Goal: Task Accomplishment & Management: Complete application form

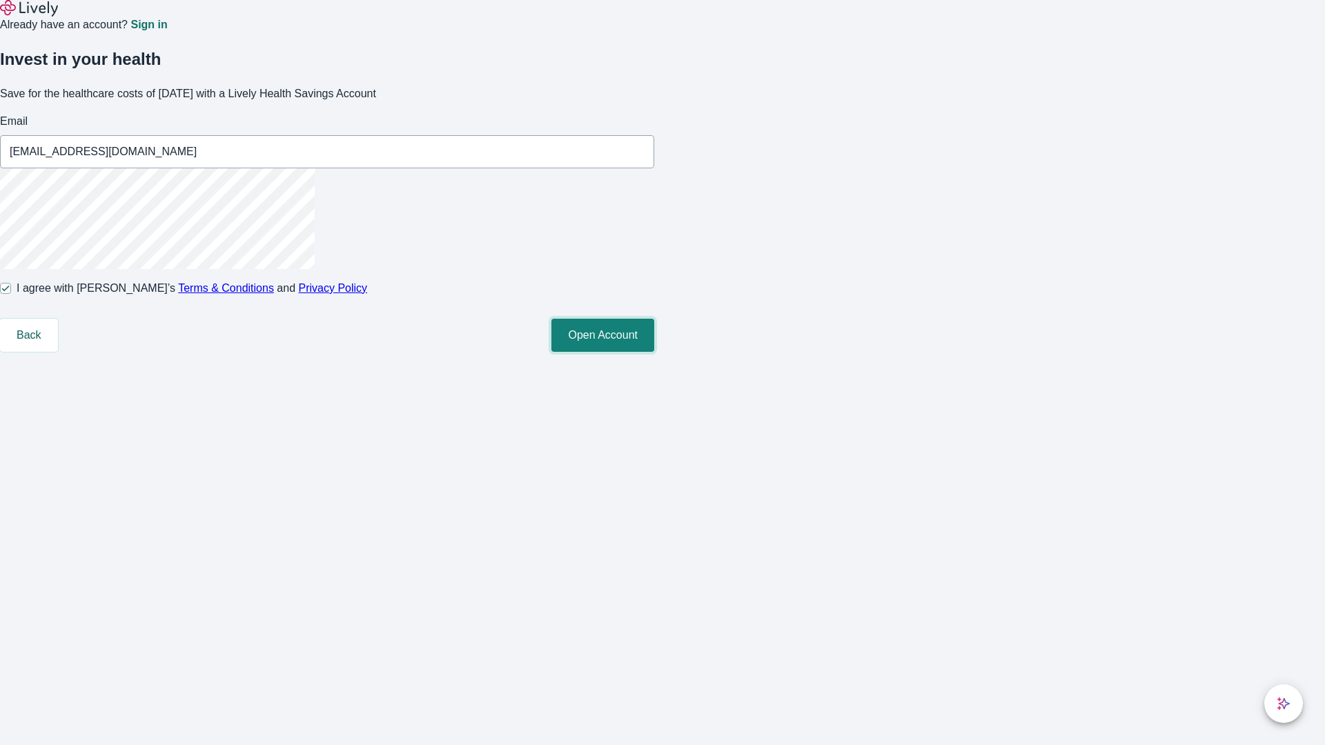
click at [654, 352] on button "Open Account" at bounding box center [602, 335] width 103 height 33
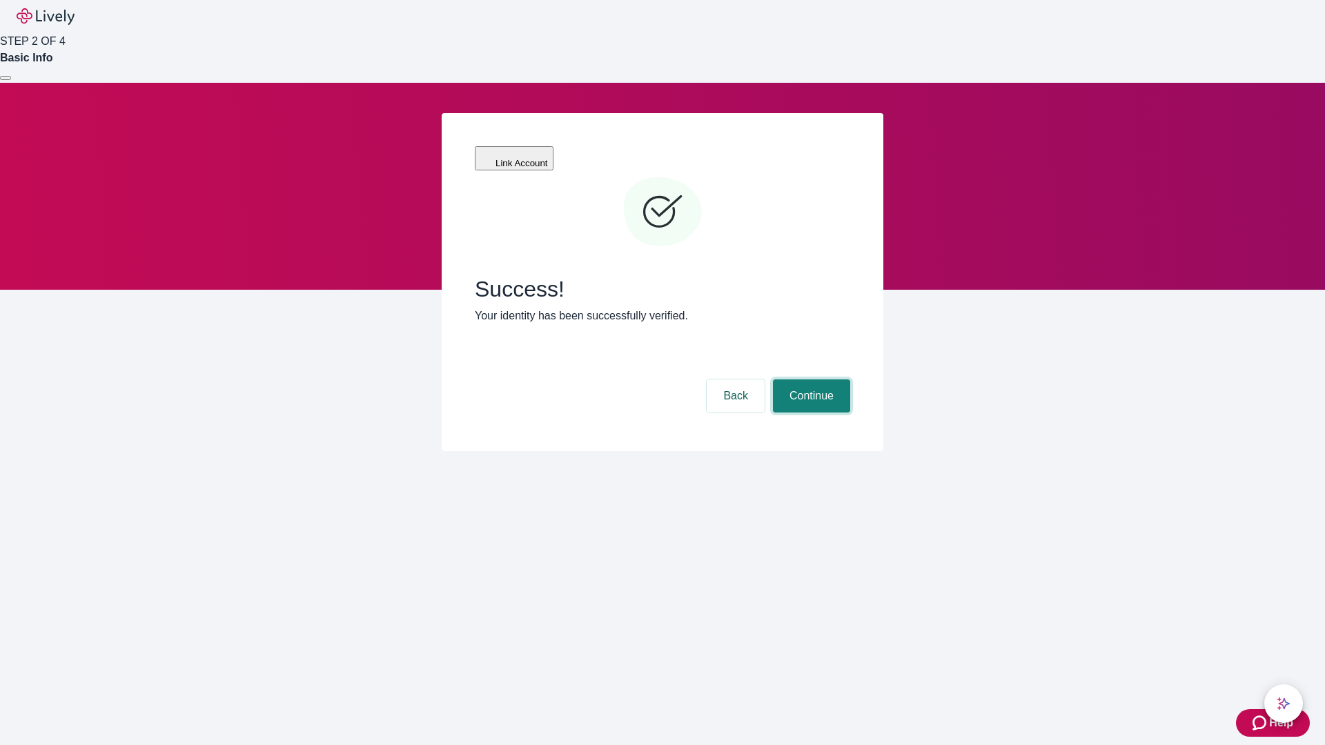
click at [809, 379] on button "Continue" at bounding box center [811, 395] width 77 height 33
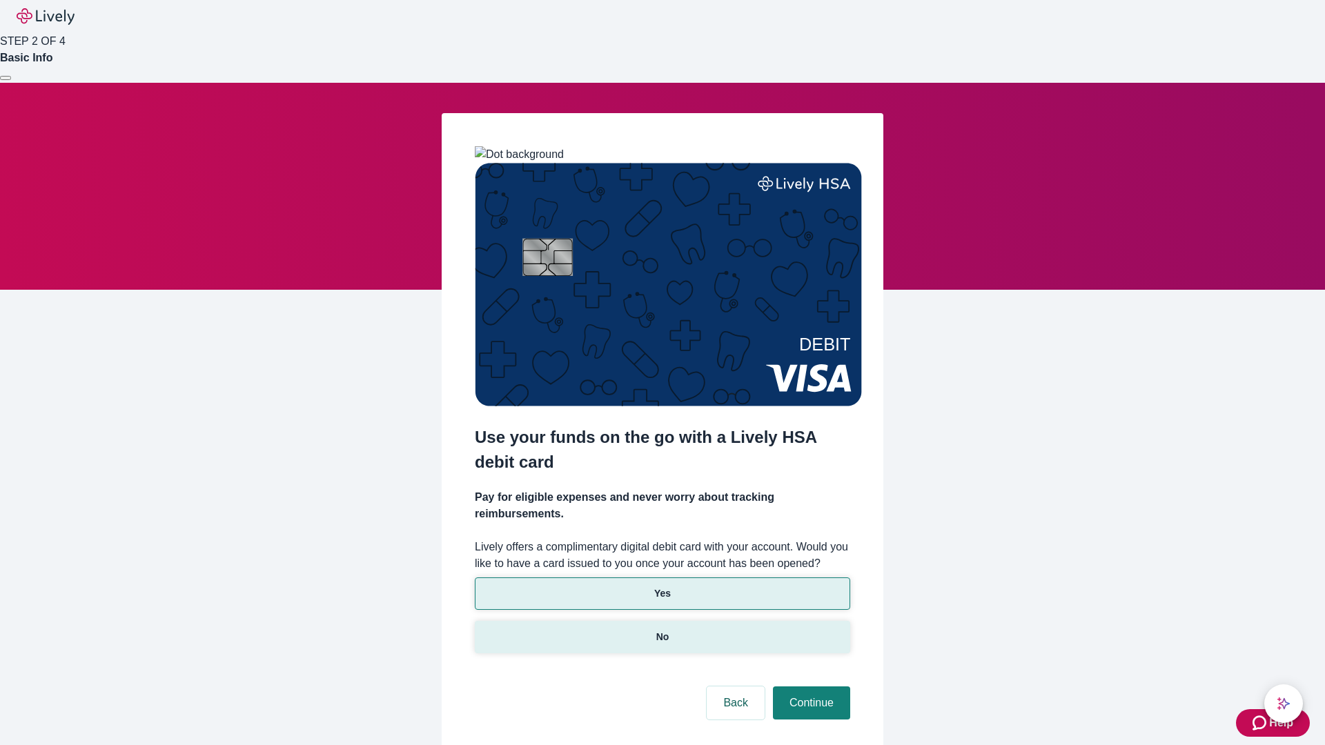
click at [662, 630] on p "No" at bounding box center [662, 637] width 13 height 14
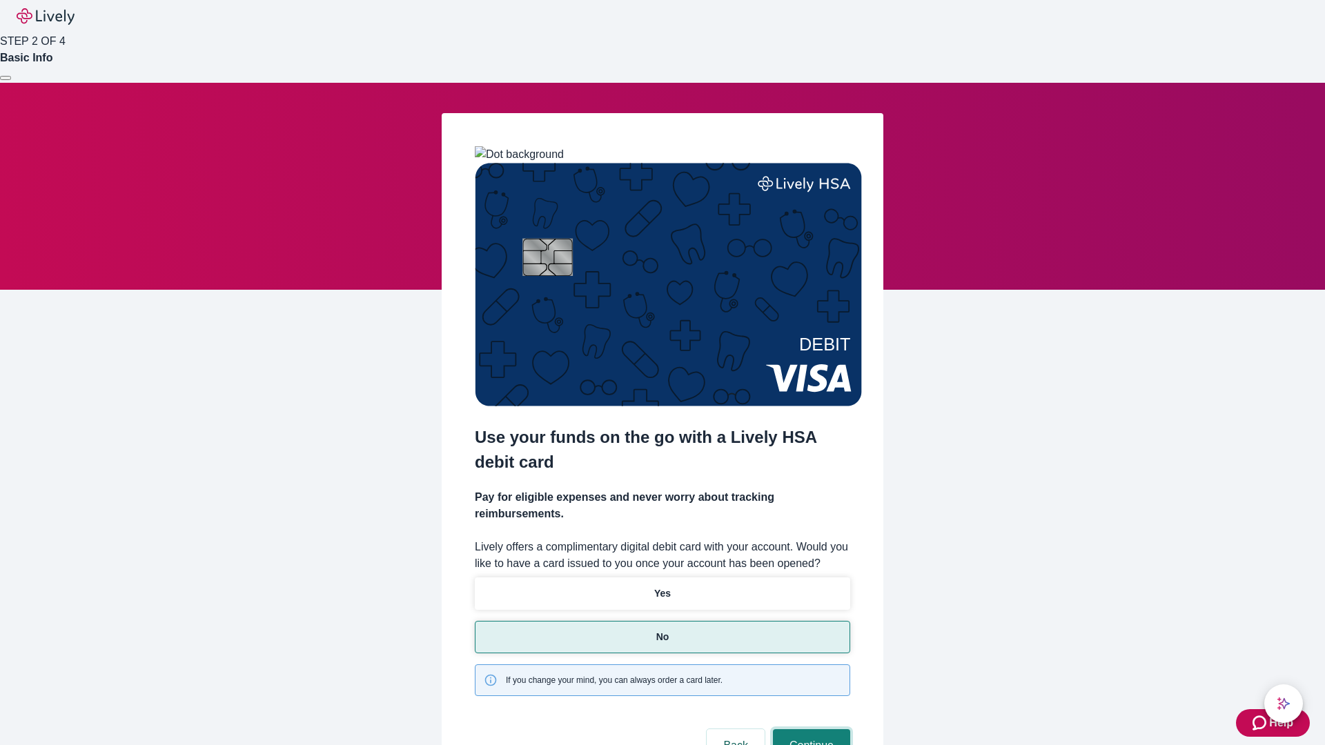
click at [809, 729] on button "Continue" at bounding box center [811, 745] width 77 height 33
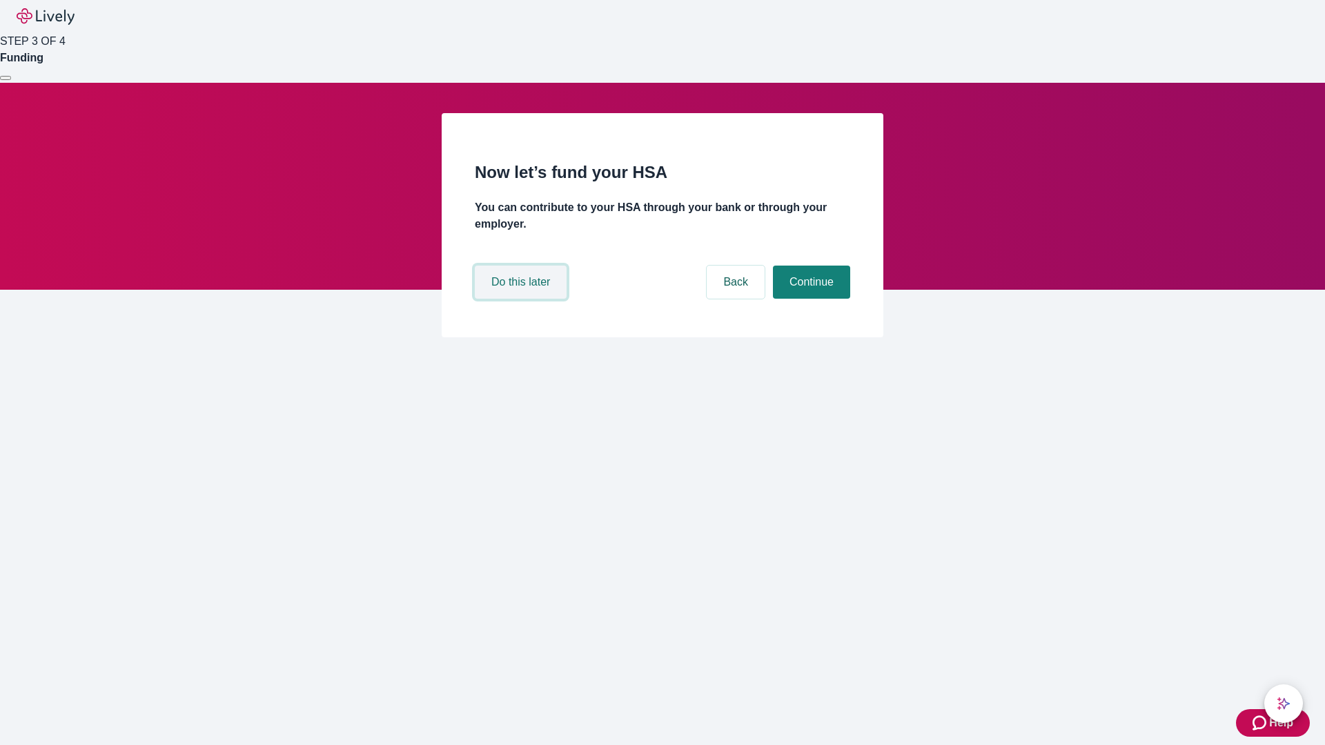
click at [522, 299] on button "Do this later" at bounding box center [521, 282] width 92 height 33
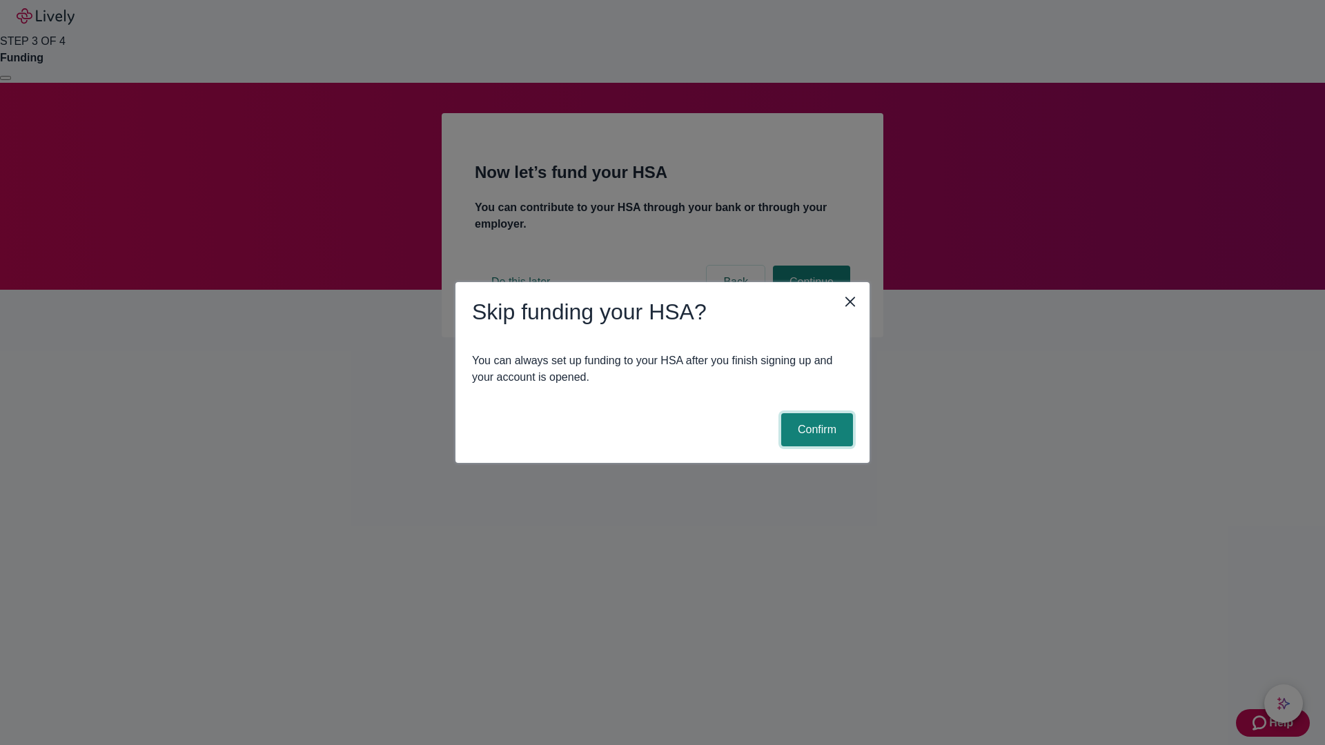
click at [815, 430] on button "Confirm" at bounding box center [817, 429] width 72 height 33
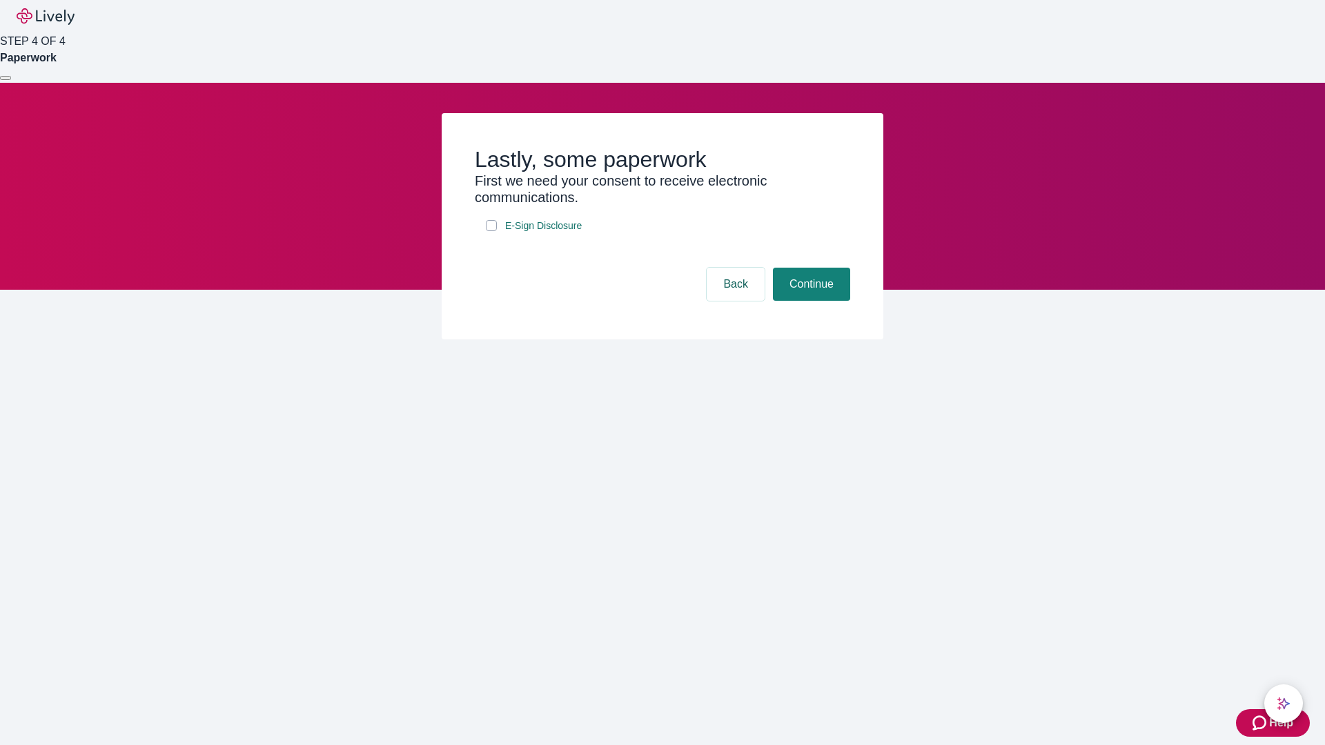
click at [491, 231] on input "E-Sign Disclosure" at bounding box center [491, 225] width 11 height 11
checkbox input "true"
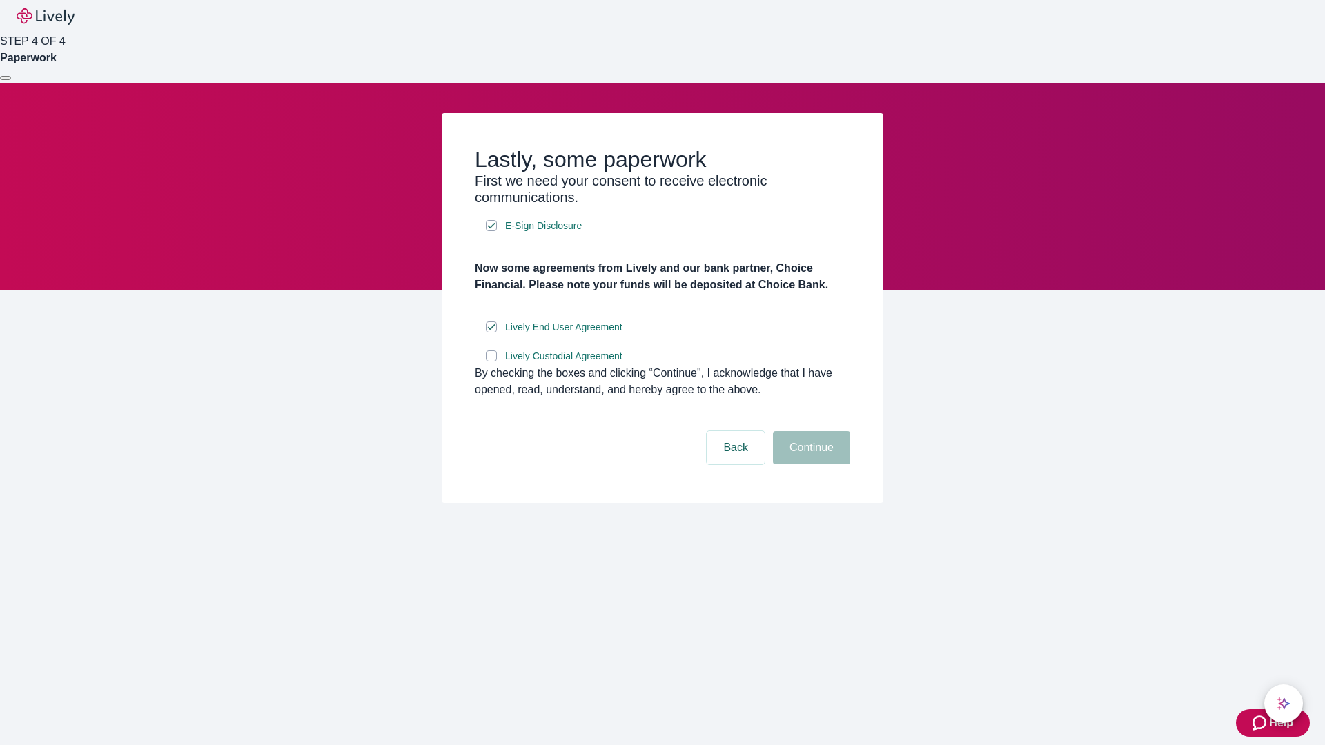
click at [491, 362] on input "Lively Custodial Agreement" at bounding box center [491, 355] width 11 height 11
checkbox input "true"
click at [809, 464] on button "Continue" at bounding box center [811, 447] width 77 height 33
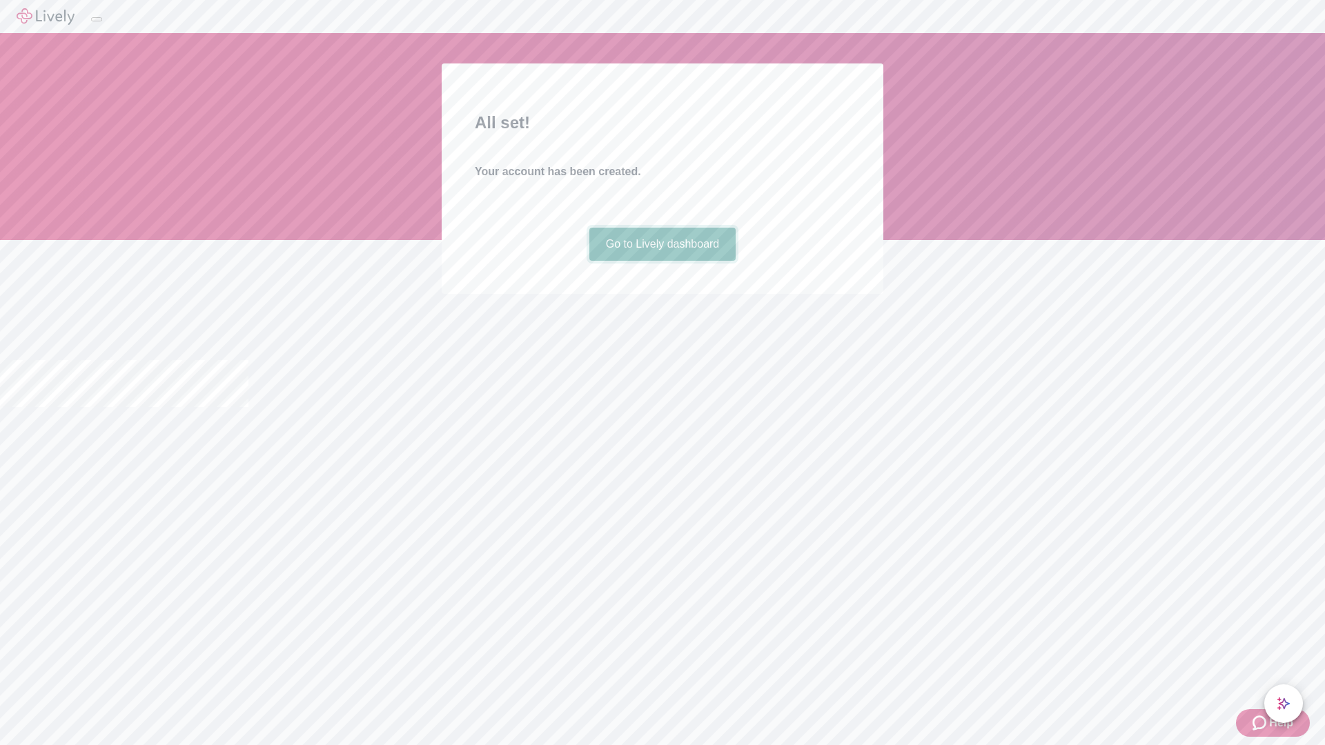
click at [662, 261] on link "Go to Lively dashboard" at bounding box center [662, 244] width 147 height 33
